Goal: Book appointment/travel/reservation

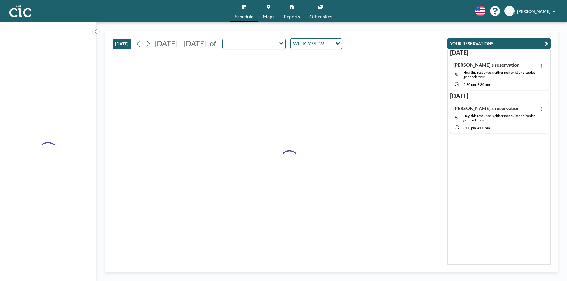
type input "Wata"
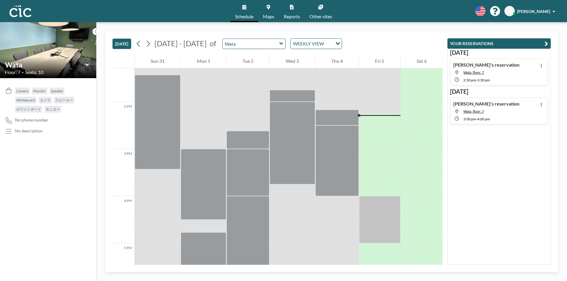
scroll to position [661, 0]
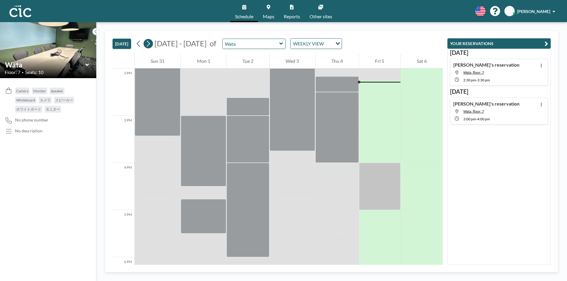
click at [150, 44] on icon at bounding box center [148, 43] width 6 height 9
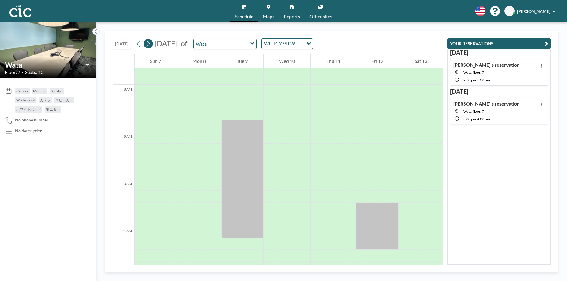
scroll to position [366, 0]
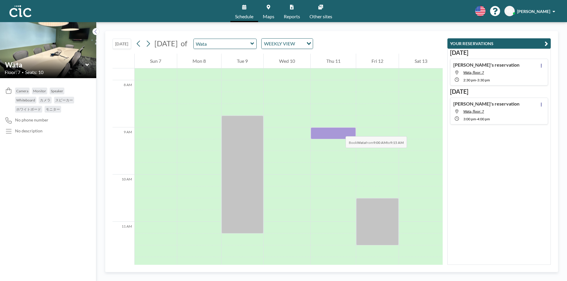
click at [340, 131] on div at bounding box center [333, 134] width 45 height 12
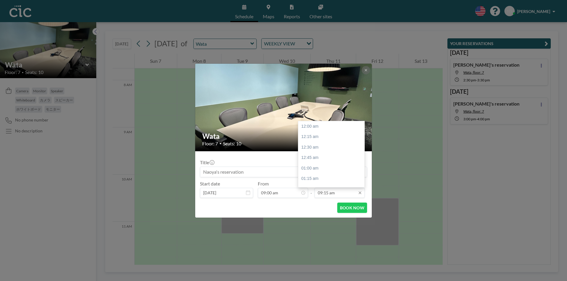
scroll to position [389, 0]
click at [343, 193] on input "09:15 am" at bounding box center [339, 193] width 50 height 10
click at [308, 154] on div "10:00 am" at bounding box center [332, 158] width 69 height 11
type input "10:00 am"
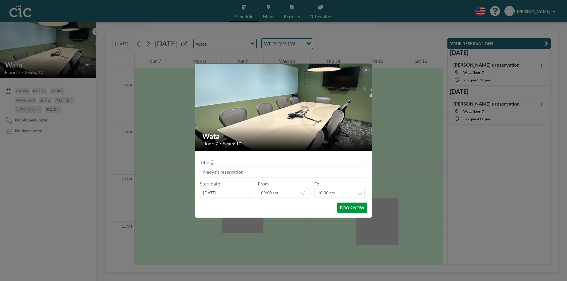
click at [360, 212] on button "BOOK NOW" at bounding box center [352, 208] width 30 height 10
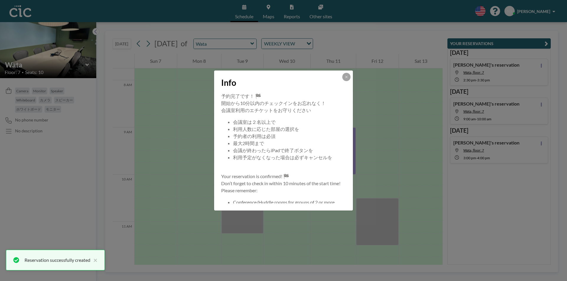
click at [348, 72] on div "Info" at bounding box center [283, 82] width 139 height 22
click at [348, 74] on button at bounding box center [346, 77] width 8 height 8
